Goal: Communication & Community: Connect with others

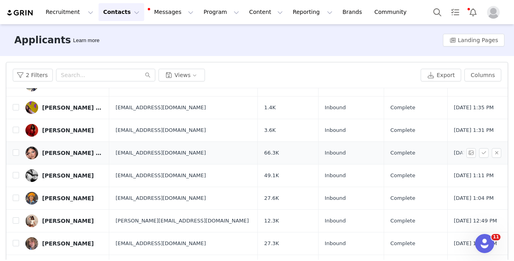
scroll to position [46, 0]
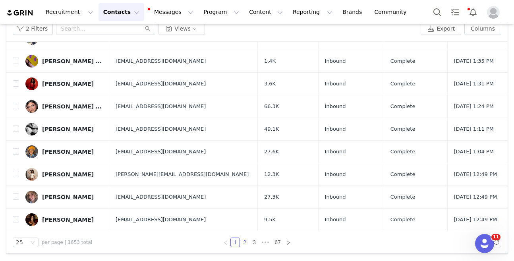
click at [245, 243] on link "2" at bounding box center [244, 242] width 9 height 9
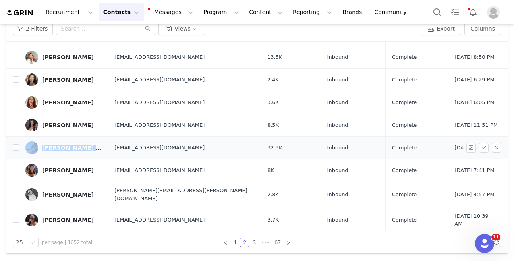
scroll to position [395, 0]
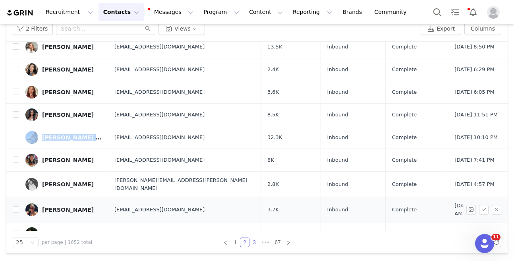
drag, startPoint x: 255, startPoint y: 240, endPoint x: 329, endPoint y: 193, distance: 88.0
click at [255, 240] on link "3" at bounding box center [254, 242] width 9 height 9
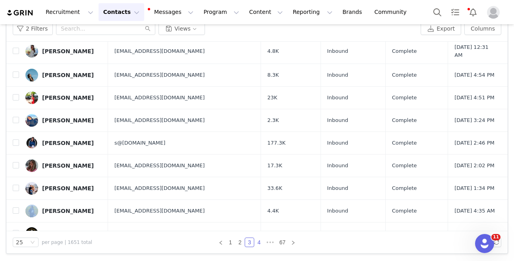
click at [262, 243] on link "4" at bounding box center [259, 242] width 9 height 9
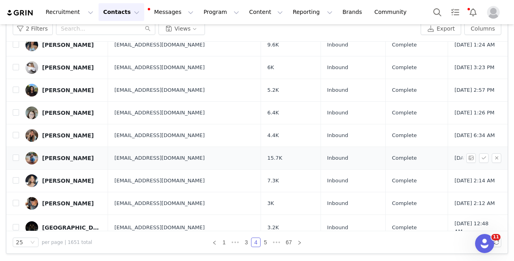
scroll to position [28, 0]
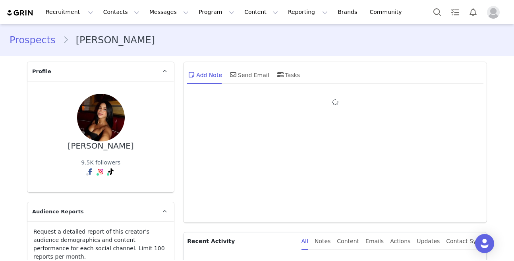
type input "+1 ([GEOGRAPHIC_DATA])"
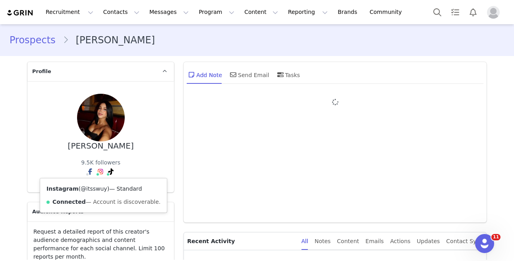
click at [99, 187] on link "@itsswuy" at bounding box center [94, 188] width 27 height 6
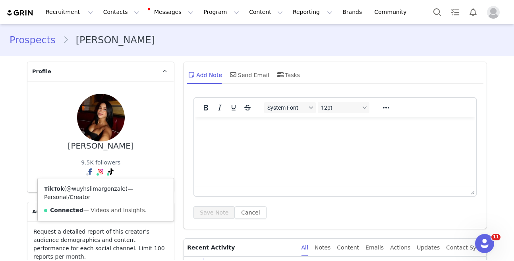
click at [105, 190] on link "@wuyhslimargonzale" at bounding box center [95, 188] width 59 height 6
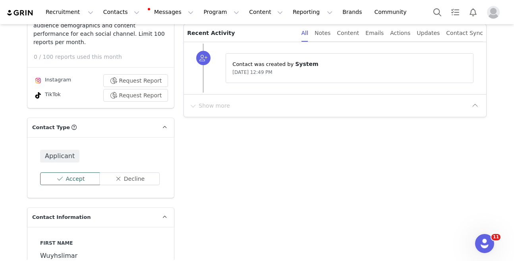
scroll to position [216, 0]
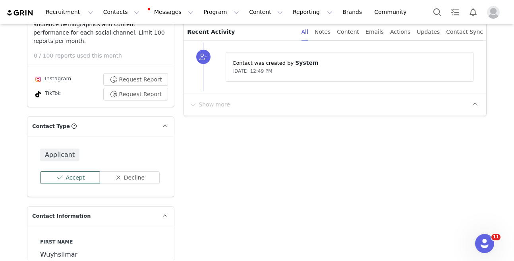
click at [80, 171] on button "Accept" at bounding box center [70, 177] width 61 height 13
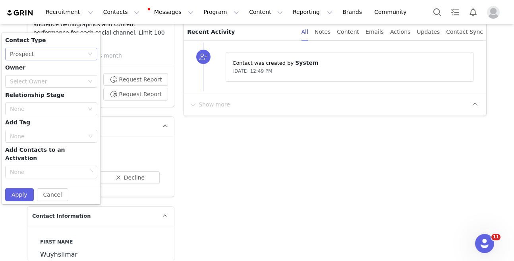
click at [67, 48] on div "None Prospect" at bounding box center [48, 54] width 77 height 12
click at [60, 74] on li "Creator" at bounding box center [51, 74] width 92 height 13
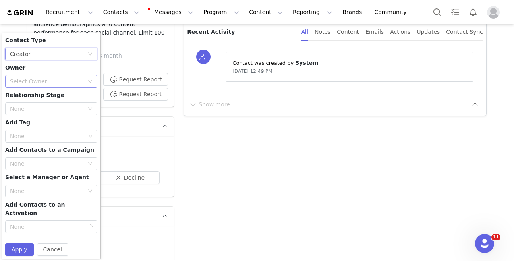
click at [60, 77] on div "Select Owner" at bounding box center [47, 81] width 74 height 8
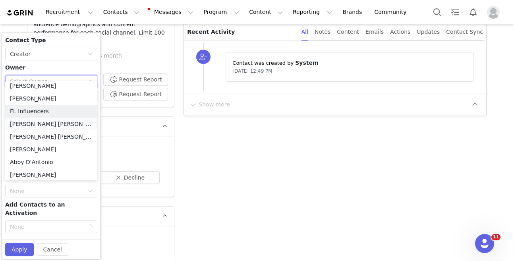
scroll to position [81, 0]
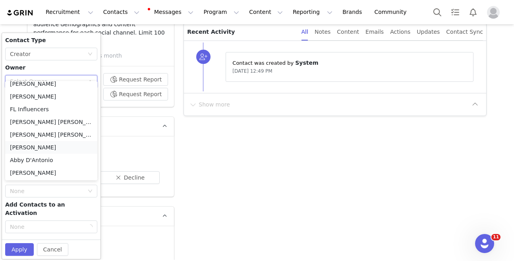
click at [34, 151] on li "Kylie Lau" at bounding box center [51, 147] width 92 height 13
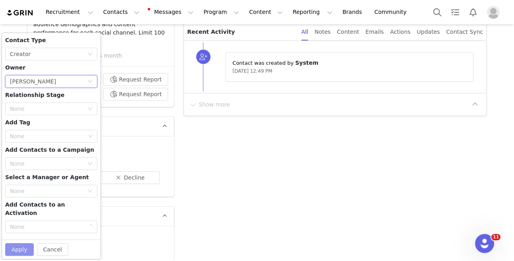
click at [19, 243] on button "Apply" at bounding box center [19, 249] width 29 height 13
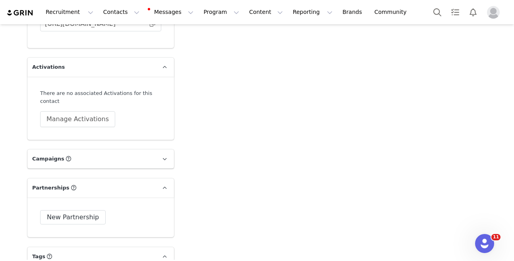
scroll to position [2480, 0]
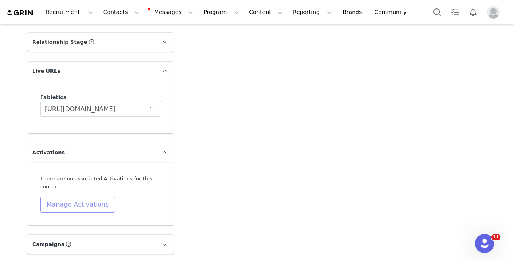
click at [68, 200] on button "Manage Activations" at bounding box center [77, 205] width 75 height 16
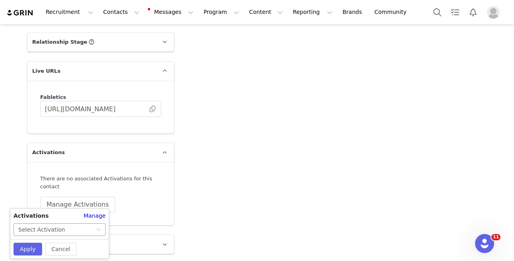
click at [71, 232] on div "Select Activation" at bounding box center [56, 230] width 77 height 12
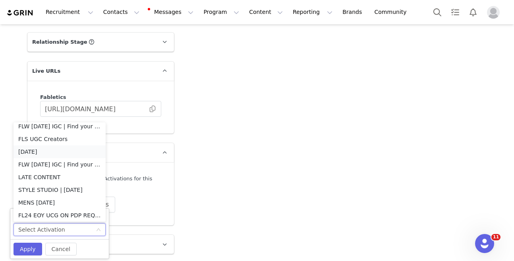
click at [51, 153] on li "OCTOBER 2025" at bounding box center [59, 151] width 92 height 13
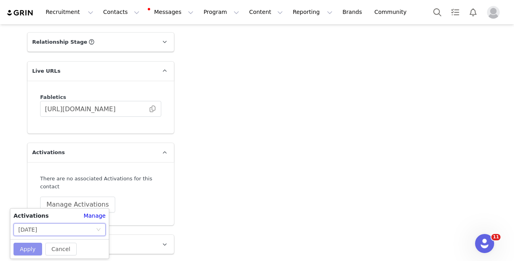
drag, startPoint x: 33, startPoint y: 247, endPoint x: 38, endPoint y: 234, distance: 14.5
click at [33, 247] on button "Apply" at bounding box center [27, 249] width 29 height 13
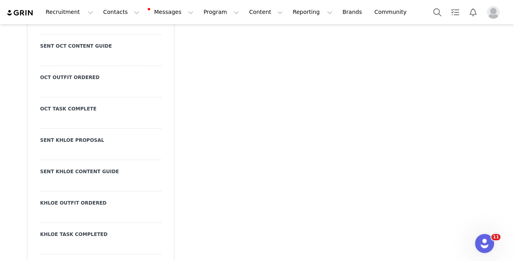
click at [63, 57] on div at bounding box center [100, 59] width 121 height 14
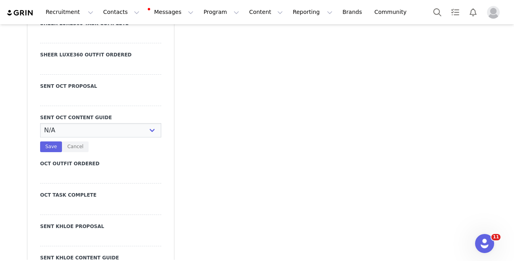
scroll to position [1900, 0]
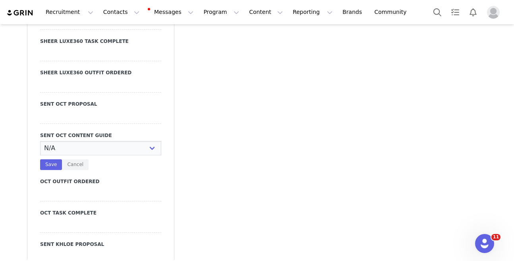
click at [79, 110] on div at bounding box center [100, 117] width 121 height 14
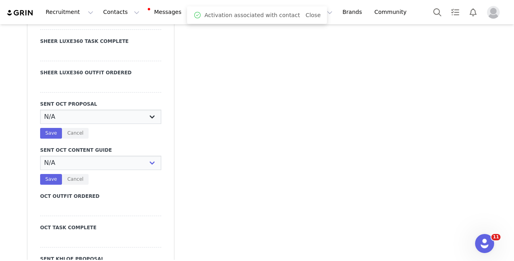
click at [87, 113] on select "N/A YES" at bounding box center [100, 117] width 121 height 14
select select "YES"
click at [40, 110] on select "N/A YES" at bounding box center [100, 117] width 121 height 14
click at [50, 129] on button "Save" at bounding box center [51, 133] width 22 height 11
click at [71, 174] on button "Cancel" at bounding box center [75, 179] width 27 height 11
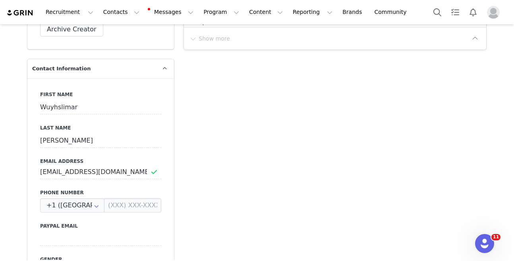
scroll to position [0, 0]
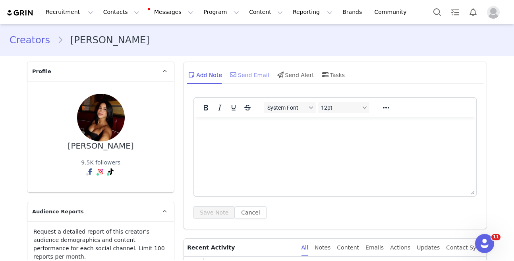
click at [247, 75] on div "Send Email" at bounding box center [248, 74] width 41 height 19
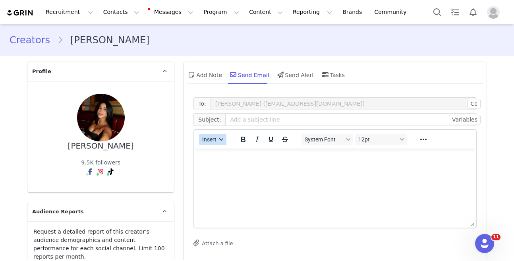
click at [214, 139] on span "Insert" at bounding box center [209, 139] width 14 height 6
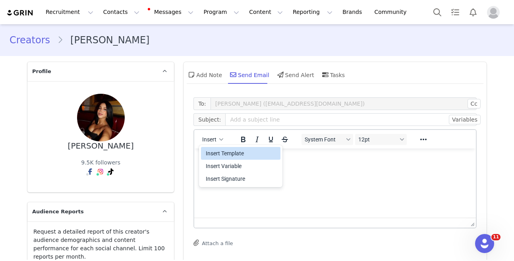
click at [218, 150] on div "Insert Template" at bounding box center [241, 153] width 71 height 10
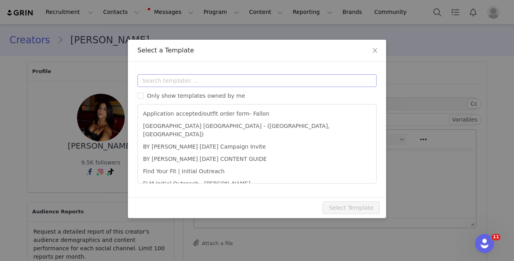
drag, startPoint x: 223, startPoint y: 90, endPoint x: 226, endPoint y: 85, distance: 5.0
click at [224, 89] on div "Only show templates owned by me Application accepted/outfit order form- Fallon …" at bounding box center [256, 128] width 239 height 109
click at [226, 85] on input "text" at bounding box center [256, 80] width 239 height 13
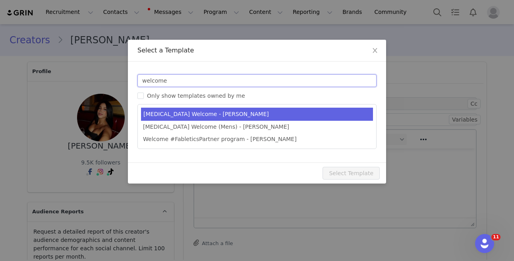
type input "welcome"
type input "#FableticsPartner Welcome"
click at [226, 115] on li "T3 Welcome - Kylie" at bounding box center [257, 114] width 232 height 13
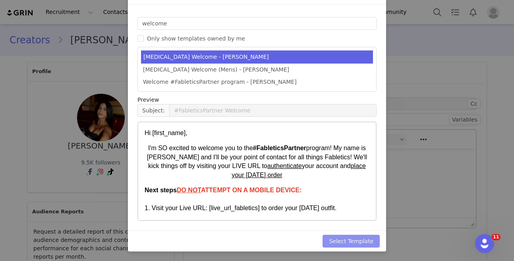
click at [350, 237] on button "Select Template" at bounding box center [350, 241] width 57 height 13
type input "#FableticsPartner Welcome"
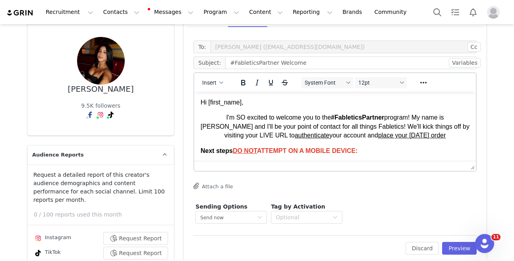
scroll to position [85, 0]
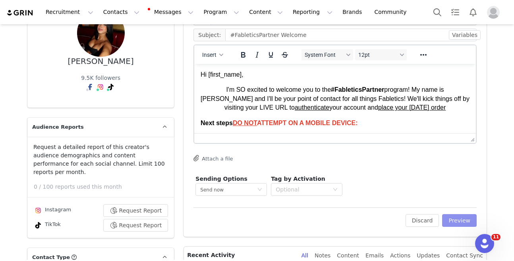
click at [458, 215] on button "Preview" at bounding box center [459, 220] width 35 height 13
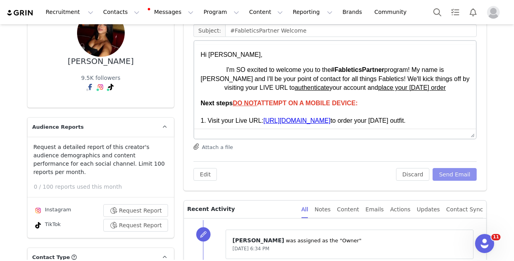
scroll to position [0, 0]
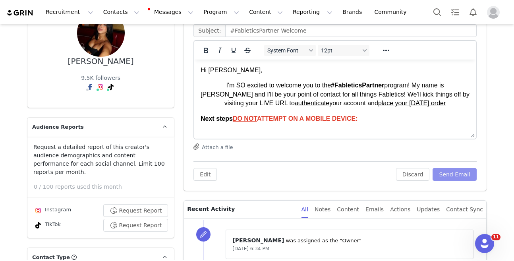
click at [456, 169] on button "Send Email" at bounding box center [454, 174] width 44 height 13
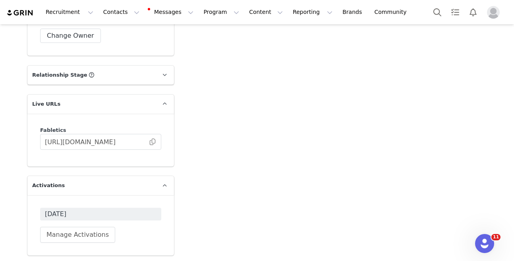
scroll to position [2448, 0]
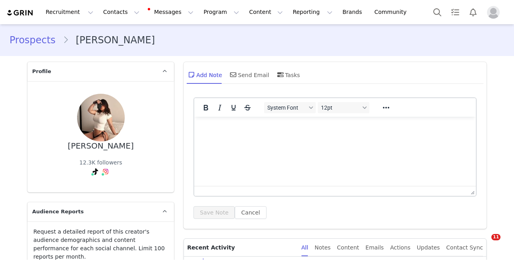
type input "+1 ([GEOGRAPHIC_DATA])"
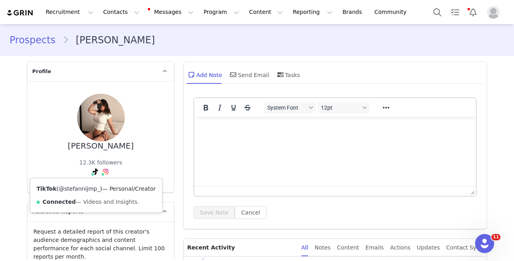
click at [84, 186] on link "@stefannijmp_" at bounding box center [79, 188] width 41 height 6
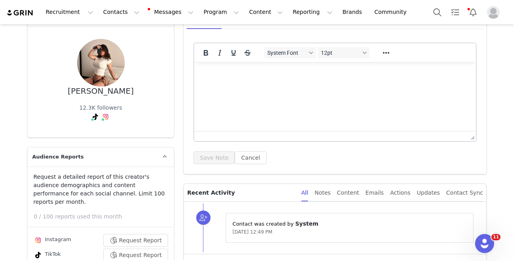
scroll to position [56, 0]
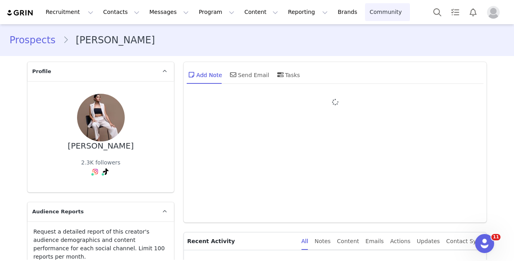
type input "+1 ([GEOGRAPHIC_DATA])"
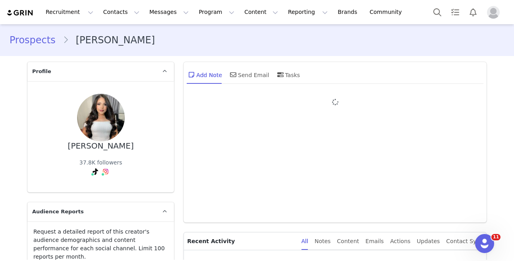
type input "+1 ([GEOGRAPHIC_DATA])"
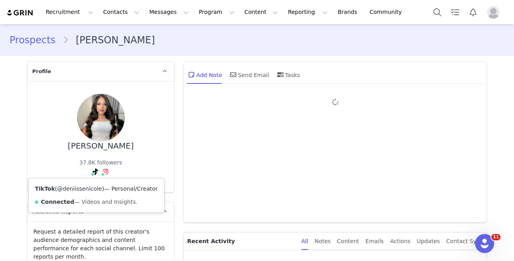
click at [87, 187] on link "@deniissenicole" at bounding box center [79, 188] width 45 height 6
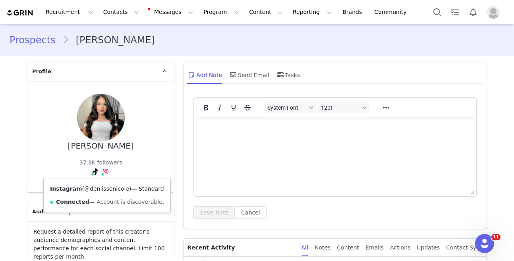
click at [100, 185] on link "@deniissenicole" at bounding box center [106, 188] width 45 height 6
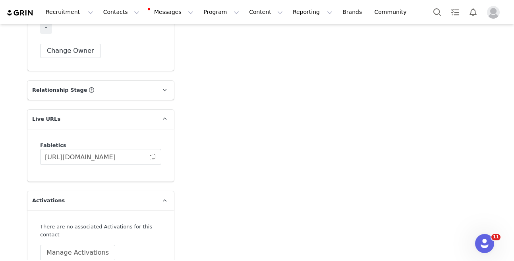
scroll to position [2542, 0]
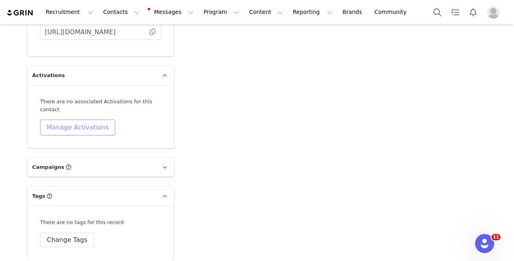
click at [86, 120] on button "Manage Activations" at bounding box center [77, 128] width 75 height 16
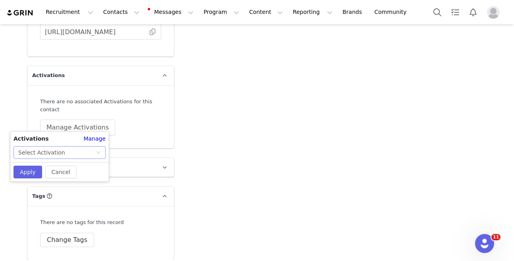
click at [55, 151] on div "Select Activation" at bounding box center [41, 153] width 47 height 12
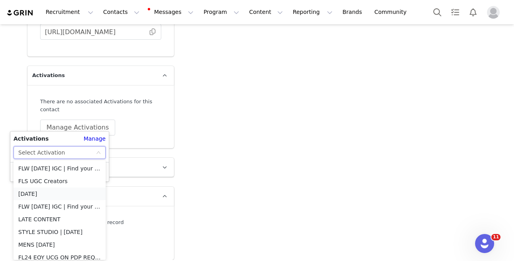
click at [58, 195] on li "OCTOBER 2025" at bounding box center [59, 193] width 92 height 13
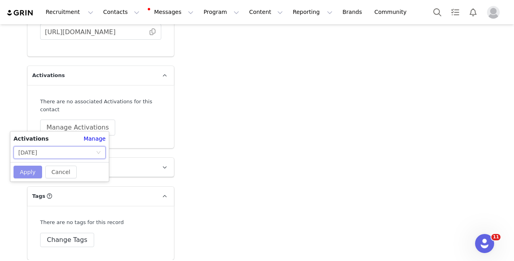
click at [20, 168] on button "Apply" at bounding box center [27, 172] width 29 height 13
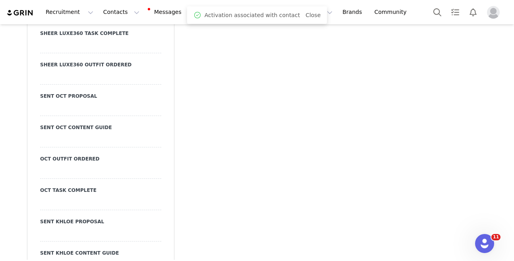
scroll to position [1915, 0]
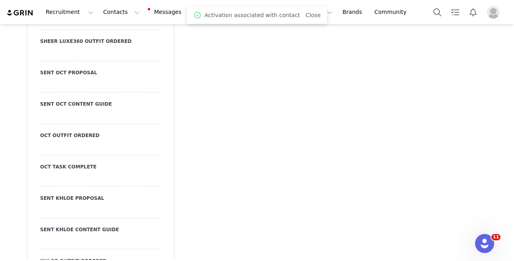
click at [88, 78] on div at bounding box center [100, 85] width 121 height 14
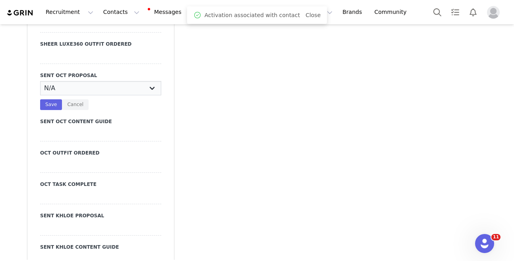
click at [89, 81] on select "N/A YES" at bounding box center [100, 88] width 121 height 14
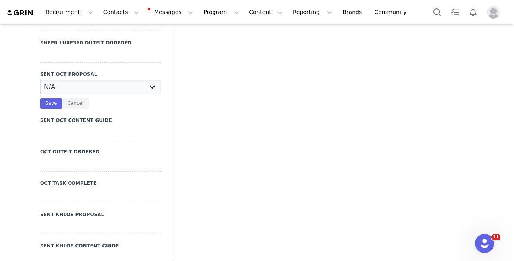
select select "YES"
click at [40, 80] on select "N/A YES" at bounding box center [100, 87] width 121 height 14
click at [54, 99] on button "Save" at bounding box center [51, 103] width 22 height 11
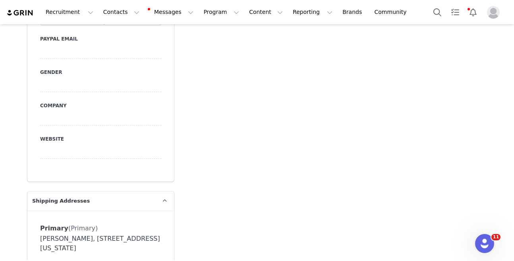
scroll to position [341, 0]
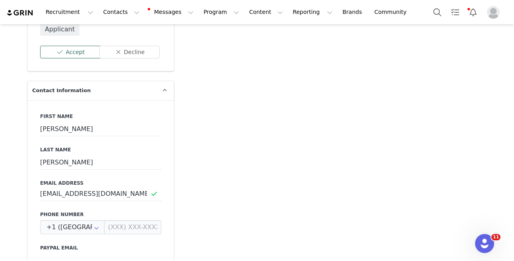
click at [75, 48] on button "Accept" at bounding box center [70, 52] width 61 height 13
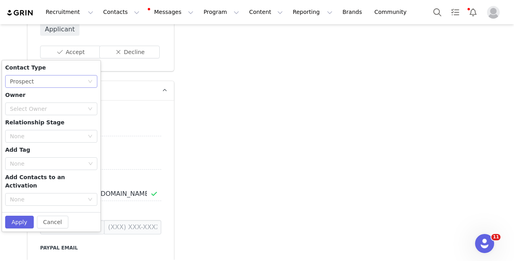
click at [81, 78] on div "None Prospect" at bounding box center [48, 81] width 77 height 12
click at [74, 104] on li "Creator" at bounding box center [51, 101] width 92 height 13
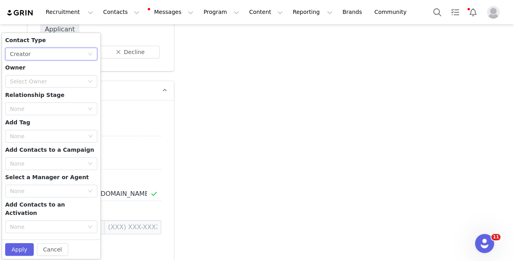
click at [74, 92] on div "Contact Type None Creator Owner Select Owner Relationship Stage None Add Tag No…" at bounding box center [51, 136] width 92 height 200
click at [77, 77] on div "Select Owner" at bounding box center [47, 81] width 74 height 8
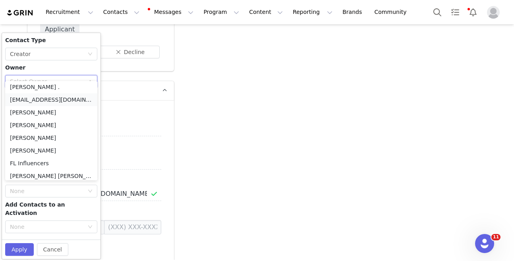
scroll to position [70, 0]
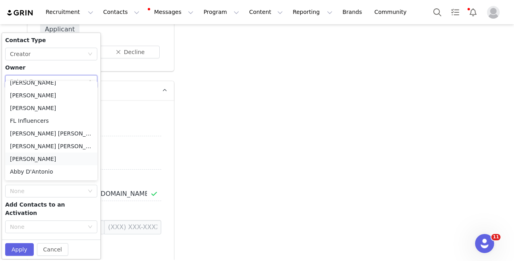
click at [39, 157] on li "Kylie Lau" at bounding box center [51, 158] width 92 height 13
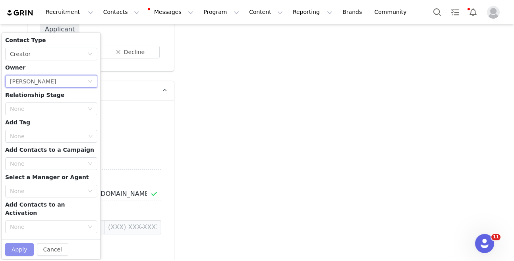
click at [17, 243] on button "Apply" at bounding box center [19, 249] width 29 height 13
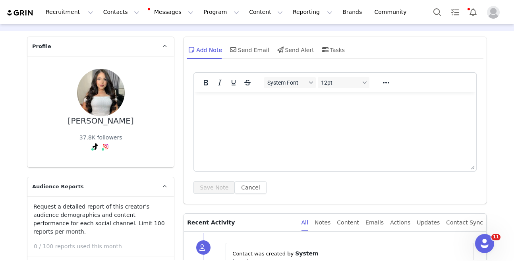
scroll to position [0, 0]
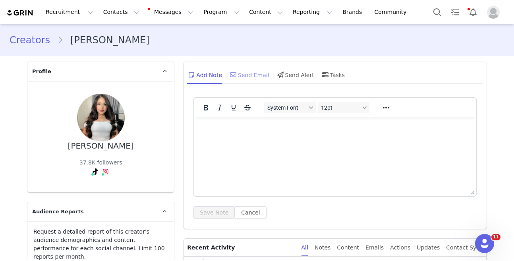
click at [233, 75] on icon at bounding box center [233, 74] width 6 height 6
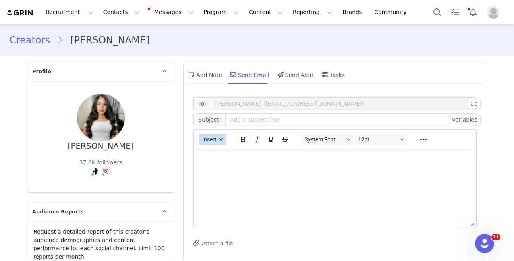
click at [209, 144] on button "Insert" at bounding box center [212, 139] width 27 height 11
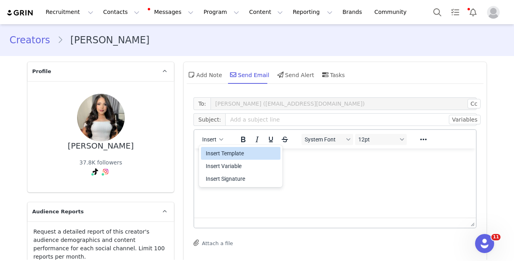
click at [220, 150] on div "Insert Template" at bounding box center [241, 153] width 71 height 10
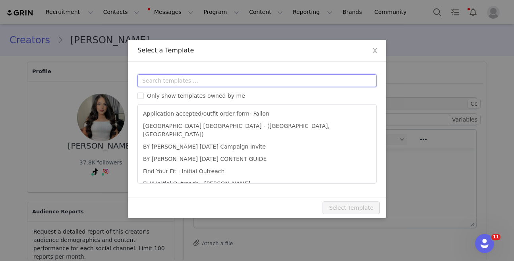
click at [220, 75] on input "text" at bounding box center [256, 80] width 239 height 13
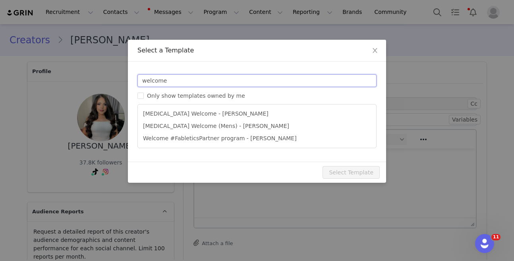
type input "welcome"
type input "#FableticsPartner Welcome"
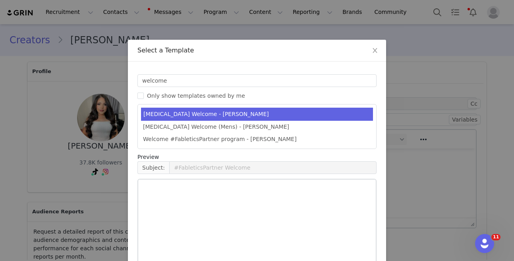
click at [183, 106] on ul "T3 Welcome - Kylie T3 Welcome (Mens) - Kristi Welcome #FableticsPartner program…" at bounding box center [256, 126] width 239 height 45
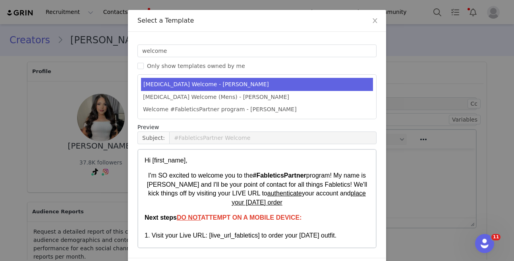
scroll to position [57, 0]
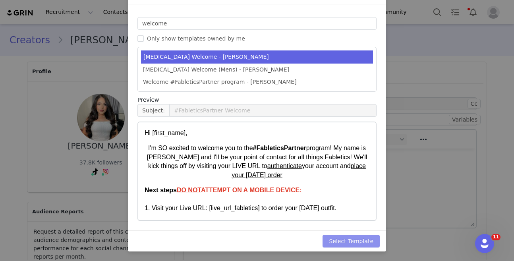
click at [369, 241] on button "Select Template" at bounding box center [350, 241] width 57 height 13
type input "#FableticsPartner Welcome"
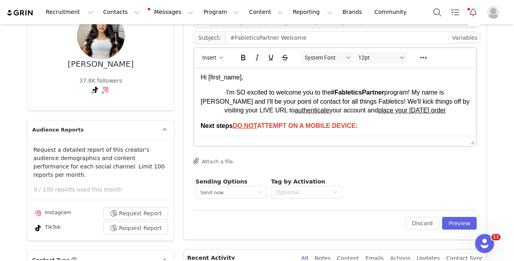
scroll to position [87, 0]
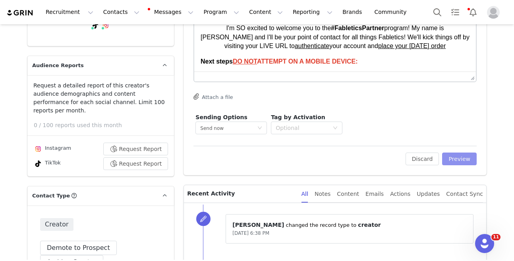
click at [465, 156] on button "Preview" at bounding box center [459, 158] width 35 height 13
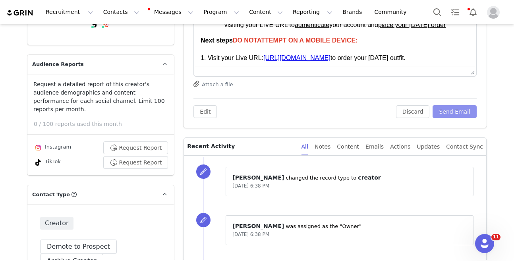
scroll to position [0, 0]
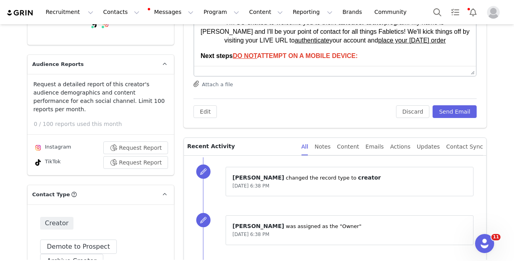
click at [462, 104] on div "Edit Discard Send Email" at bounding box center [334, 107] width 283 height 19
click at [461, 106] on button "Send Email" at bounding box center [454, 111] width 44 height 13
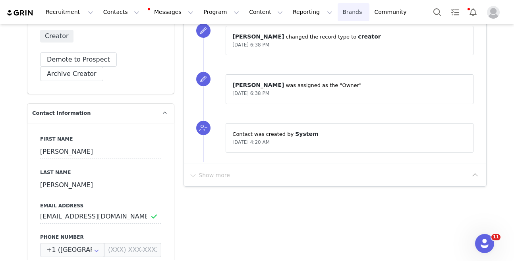
scroll to position [337, 0]
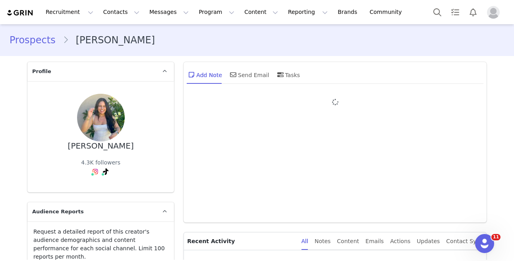
type input "+1 ([GEOGRAPHIC_DATA])"
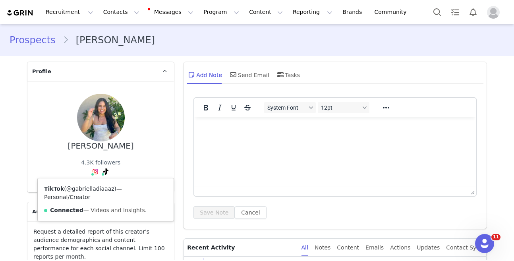
click at [95, 192] on div "TikTok ( @gabrielladiaaaz ) — Personal/Creator Connected — Videos and Insights." at bounding box center [106, 199] width 136 height 42
click at [96, 188] on link "@gabrielladiaaaz" at bounding box center [90, 188] width 48 height 6
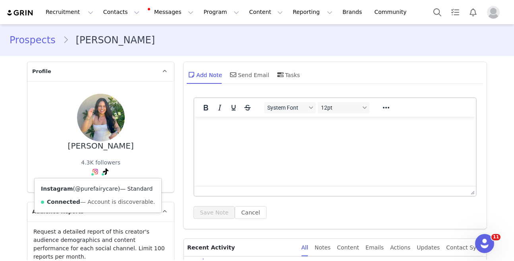
click at [90, 187] on link "@purefairycare" at bounding box center [96, 188] width 43 height 6
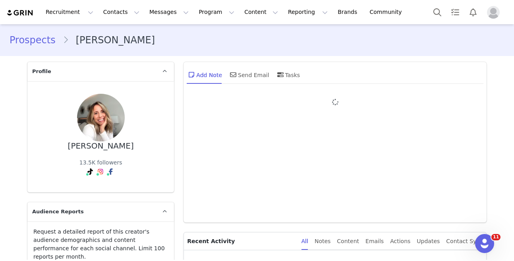
type input "+1 ([GEOGRAPHIC_DATA])"
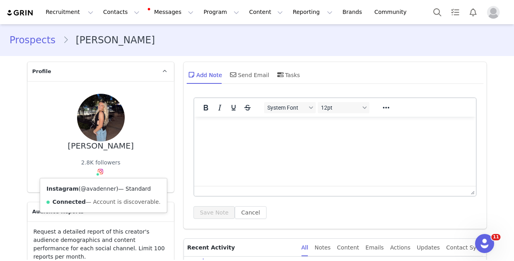
click at [97, 187] on link "@avadenner" at bounding box center [98, 188] width 35 height 6
type input "+1 ([GEOGRAPHIC_DATA])"
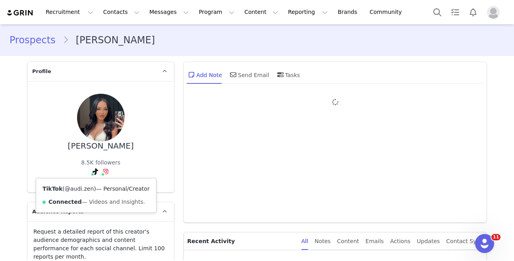
click at [78, 191] on link "@audi.zen" at bounding box center [79, 188] width 29 height 6
type input "+1 ([GEOGRAPHIC_DATA])"
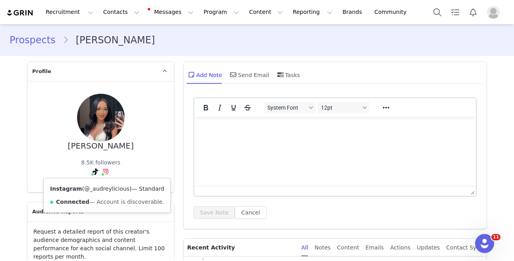
click at [101, 189] on link "@_audreylicious" at bounding box center [106, 188] width 45 height 6
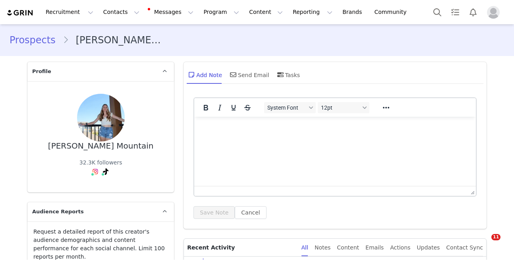
type input "+1 ([GEOGRAPHIC_DATA])"
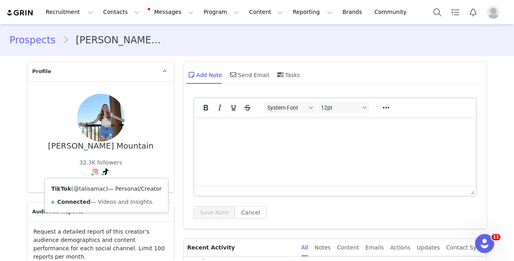
click at [89, 186] on link "@talisamac" at bounding box center [89, 188] width 33 height 6
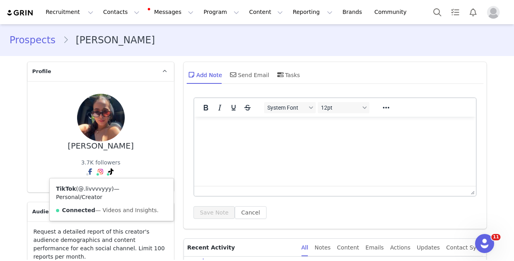
click at [103, 186] on link "@.livvvvyyy" at bounding box center [94, 188] width 33 height 6
click at [98, 189] on link "@.livvvvyyy" at bounding box center [94, 188] width 33 height 6
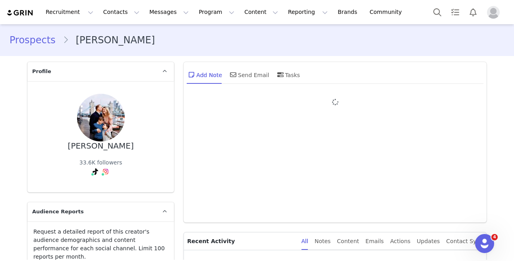
type input "+1 ([GEOGRAPHIC_DATA])"
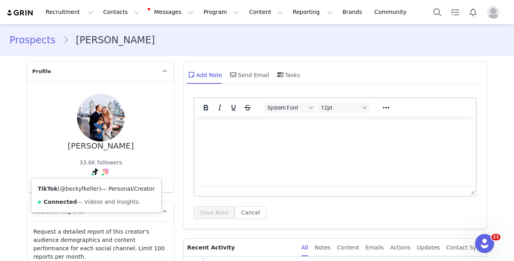
click at [85, 186] on link "@beckyfkeller" at bounding box center [79, 188] width 39 height 6
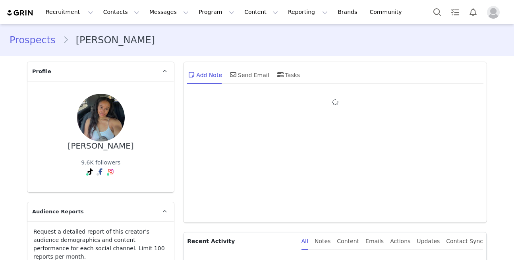
type input "+1 ([GEOGRAPHIC_DATA])"
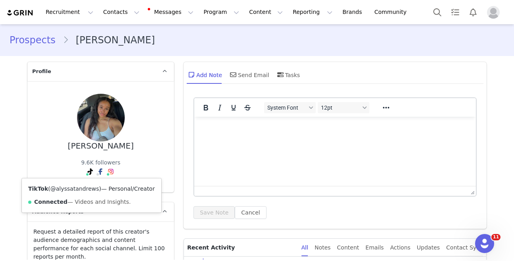
click at [85, 188] on link "@alyssatandrews" at bounding box center [74, 188] width 49 height 6
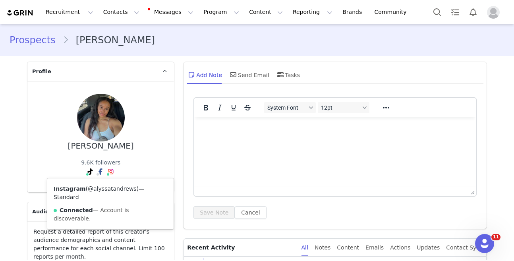
click at [101, 186] on div "Instagram ( @alyssatandrews ) — Standard Connected — Account is discoverable." at bounding box center [110, 203] width 126 height 51
click at [101, 187] on link "@alyssatandrews" at bounding box center [112, 188] width 49 height 6
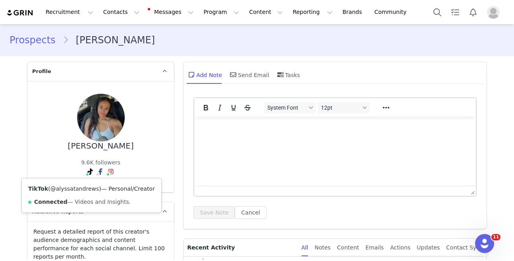
click at [90, 188] on link "@alyssatandrews" at bounding box center [74, 188] width 49 height 6
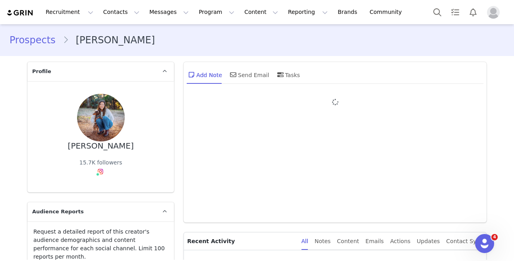
type input "+1 ([GEOGRAPHIC_DATA])"
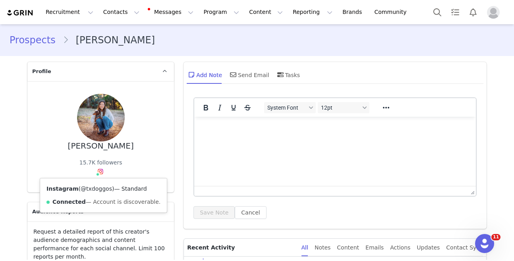
click at [91, 188] on link "@txdoggos" at bounding box center [96, 188] width 31 height 6
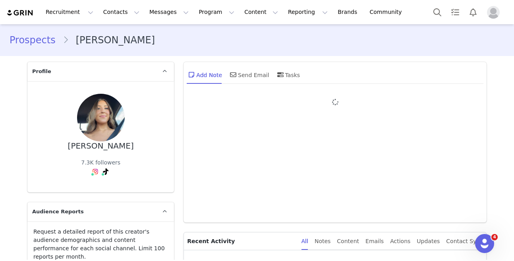
type input "+1 ([GEOGRAPHIC_DATA])"
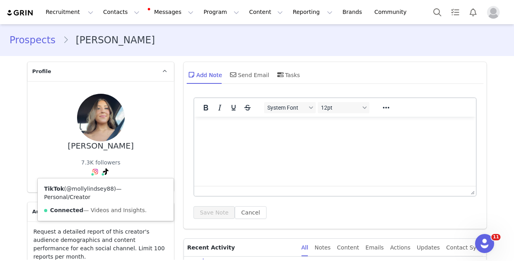
click at [94, 188] on link "@mollylindsey88" at bounding box center [90, 188] width 48 height 6
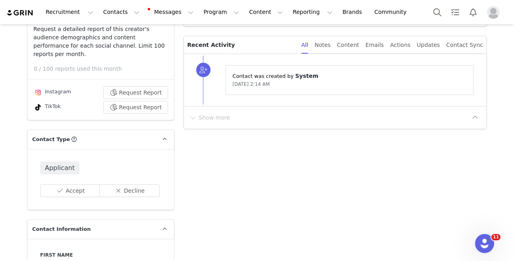
scroll to position [208, 0]
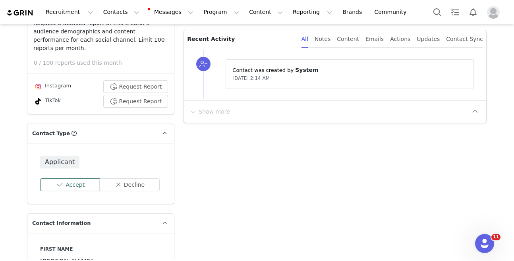
click at [73, 178] on button "Accept" at bounding box center [70, 184] width 61 height 13
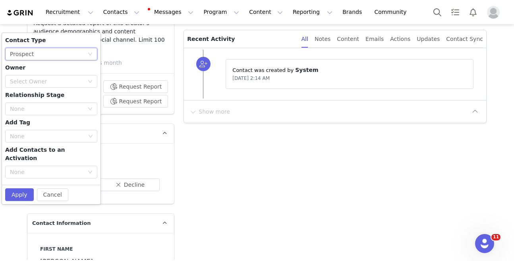
click at [58, 48] on div "None Prospect" at bounding box center [48, 54] width 77 height 12
click at [56, 74] on li "Creator" at bounding box center [51, 74] width 92 height 13
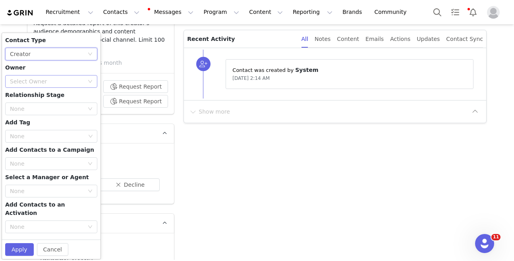
click at [56, 77] on div "Select Owner" at bounding box center [47, 81] width 74 height 8
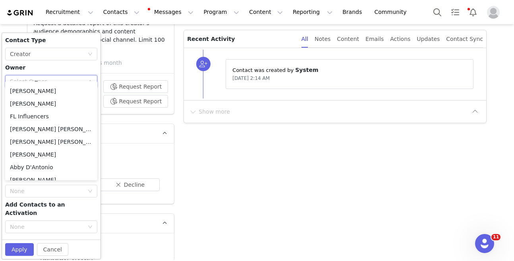
scroll to position [84, 0]
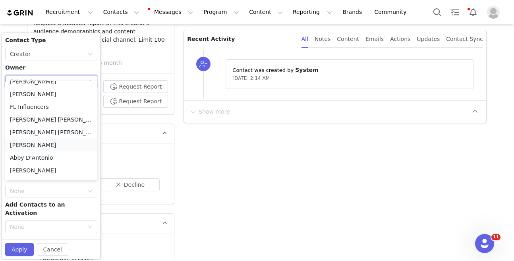
click at [36, 143] on li "Kylie Lau" at bounding box center [51, 145] width 92 height 13
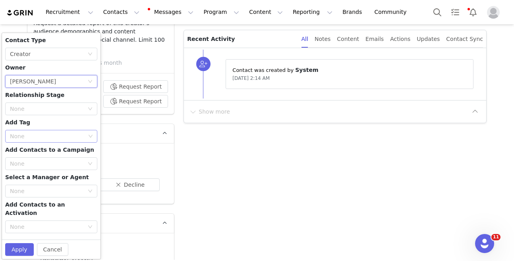
click at [28, 132] on div "None" at bounding box center [47, 136] width 75 height 8
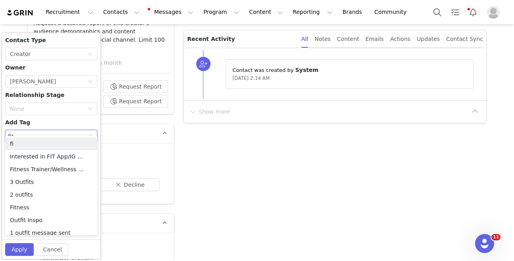
type input "fitn"
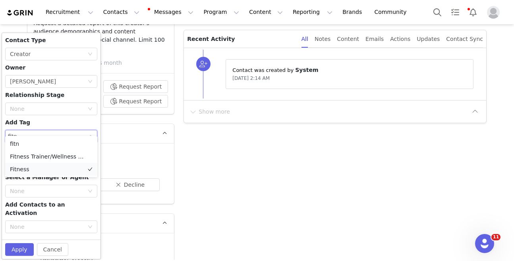
click at [37, 171] on li "Fitness" at bounding box center [51, 169] width 92 height 13
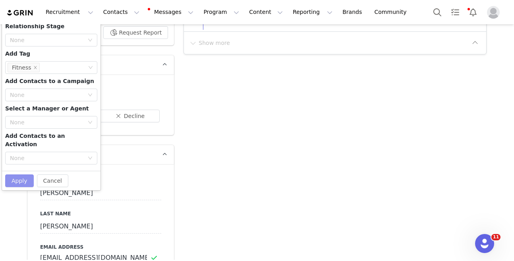
scroll to position [279, 0]
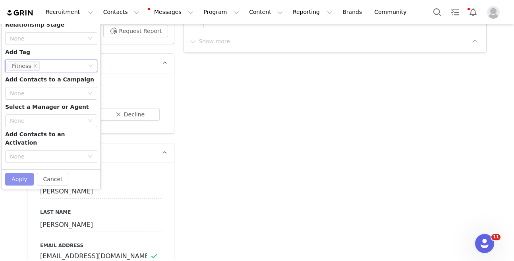
click at [23, 173] on button "Apply" at bounding box center [19, 179] width 29 height 13
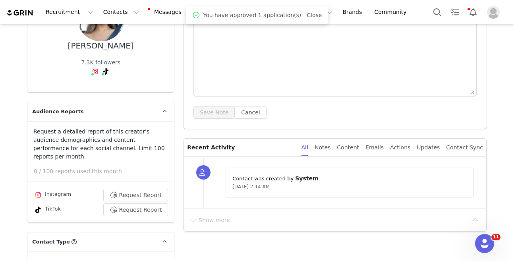
scroll to position [0, 0]
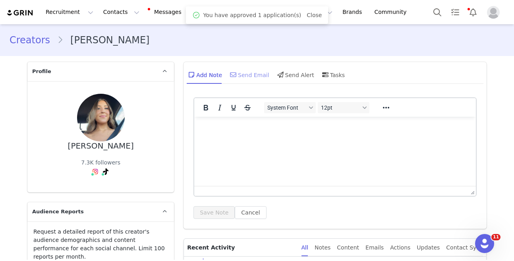
click at [249, 73] on div "Send Email" at bounding box center [248, 74] width 41 height 19
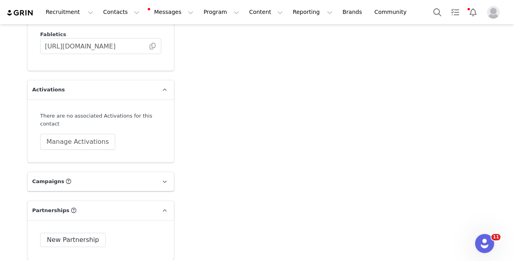
scroll to position [2522, 0]
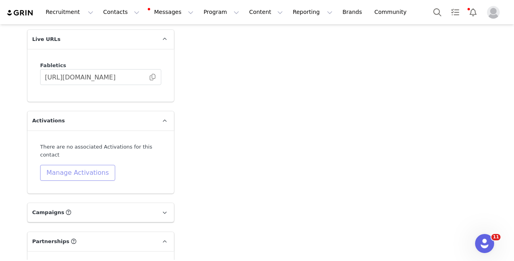
drag, startPoint x: 79, startPoint y: 144, endPoint x: 69, endPoint y: 146, distance: 9.7
click at [78, 165] on button "Manage Activations" at bounding box center [77, 173] width 75 height 16
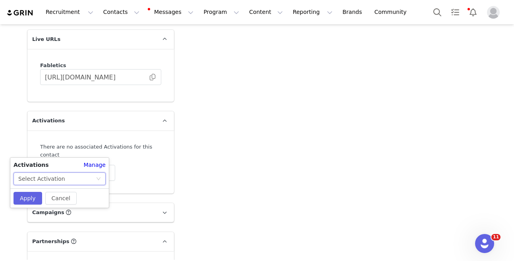
click at [54, 179] on div "Select Activation" at bounding box center [41, 179] width 47 height 12
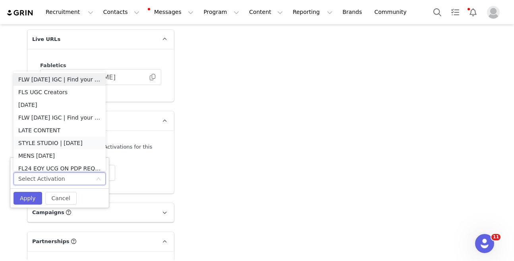
scroll to position [4, 0]
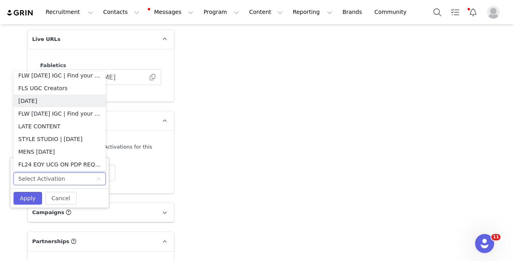
drag, startPoint x: 46, startPoint y: 99, endPoint x: 53, endPoint y: 157, distance: 58.4
click at [46, 99] on li "OCTOBER 2025" at bounding box center [59, 100] width 92 height 13
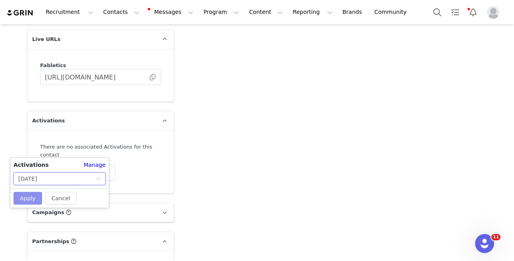
click at [27, 194] on button "Apply" at bounding box center [27, 198] width 29 height 13
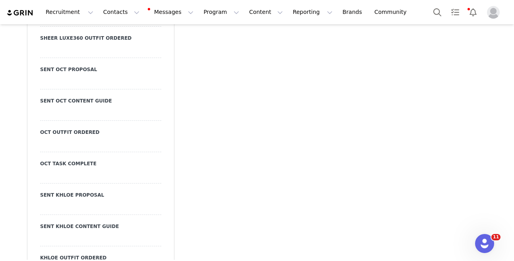
scroll to position [1944, 0]
click at [69, 75] on div at bounding box center [100, 82] width 121 height 14
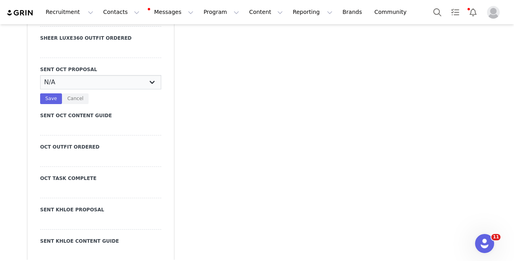
click at [85, 75] on select "N/A YES" at bounding box center [100, 82] width 121 height 14
select select "YES"
click at [40, 75] on select "N/A YES" at bounding box center [100, 82] width 121 height 14
click at [51, 93] on button "Save" at bounding box center [51, 98] width 22 height 11
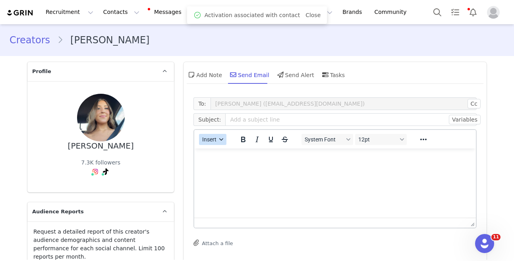
scroll to position [0, 0]
click at [221, 139] on icon "button" at bounding box center [222, 139] width 4 height 4
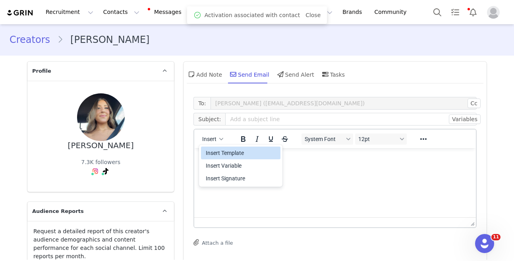
click at [223, 150] on div "Insert Template" at bounding box center [241, 153] width 71 height 10
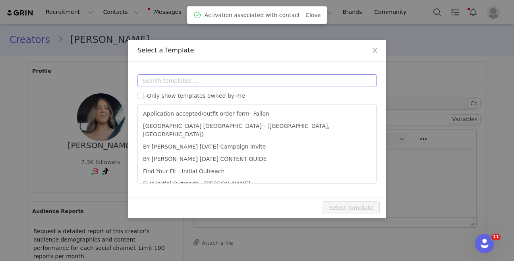
scroll to position [0, 0]
click at [219, 83] on input "text" at bounding box center [256, 80] width 239 height 13
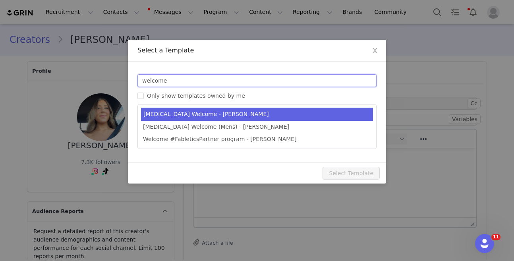
type input "welcome"
type input "#FableticsPartner Welcome"
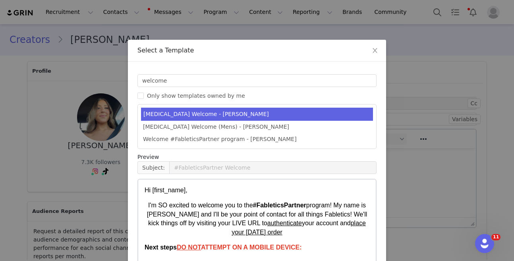
click at [212, 110] on li "T3 Welcome - Kylie" at bounding box center [257, 114] width 232 height 13
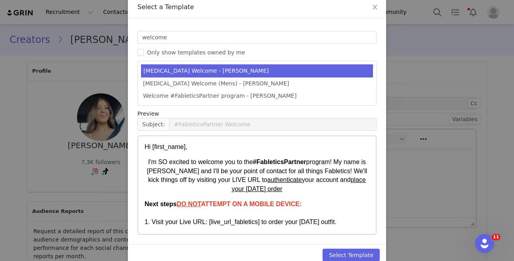
scroll to position [57, 0]
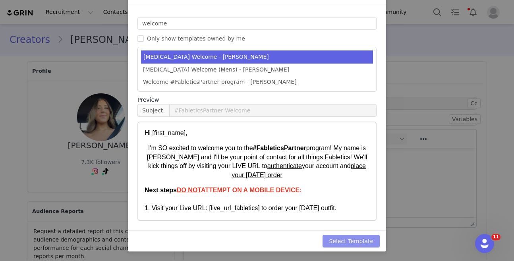
drag, startPoint x: 354, startPoint y: 236, endPoint x: 354, endPoint y: 241, distance: 5.2
click at [353, 240] on button "Select Template" at bounding box center [350, 241] width 57 height 13
type input "#FableticsPartner Welcome"
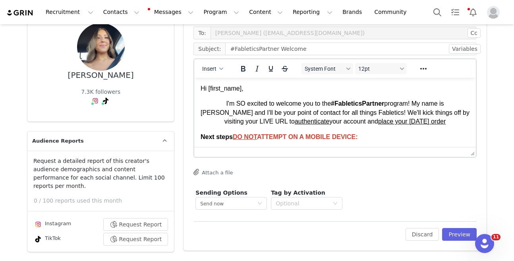
scroll to position [80, 0]
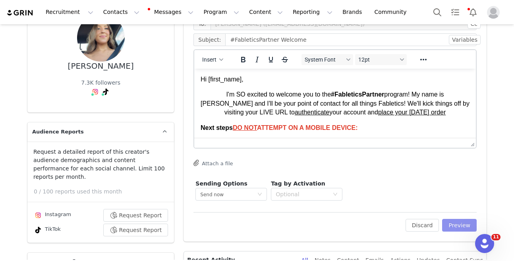
click at [462, 225] on button "Preview" at bounding box center [459, 225] width 35 height 13
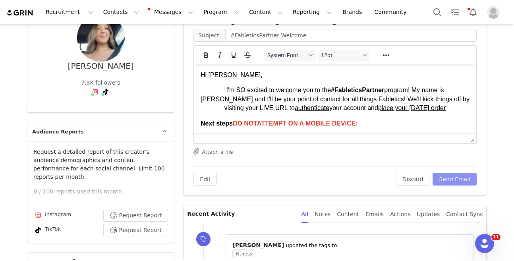
scroll to position [0, 0]
click at [450, 180] on button "Send Email" at bounding box center [454, 179] width 44 height 13
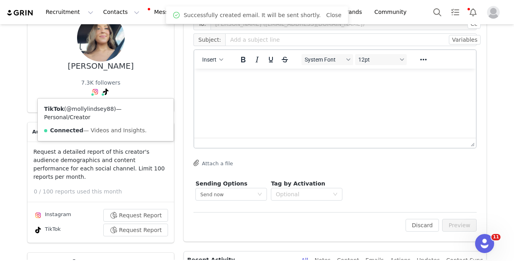
click at [96, 110] on link "@mollylindsey88" at bounding box center [90, 109] width 48 height 6
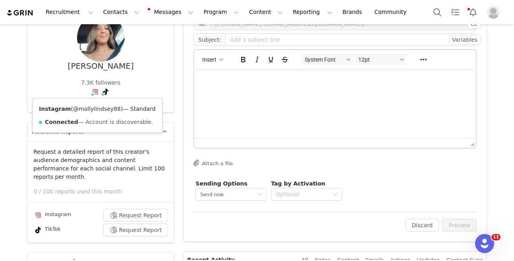
click at [85, 110] on link "@mollylindsey88" at bounding box center [97, 109] width 48 height 6
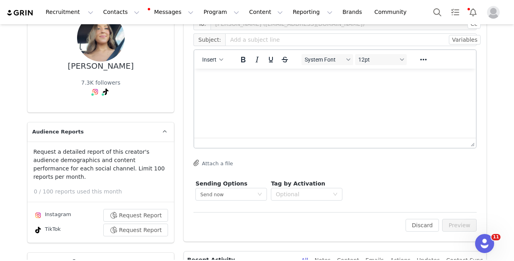
scroll to position [80, 0]
